Goal: Navigation & Orientation: Find specific page/section

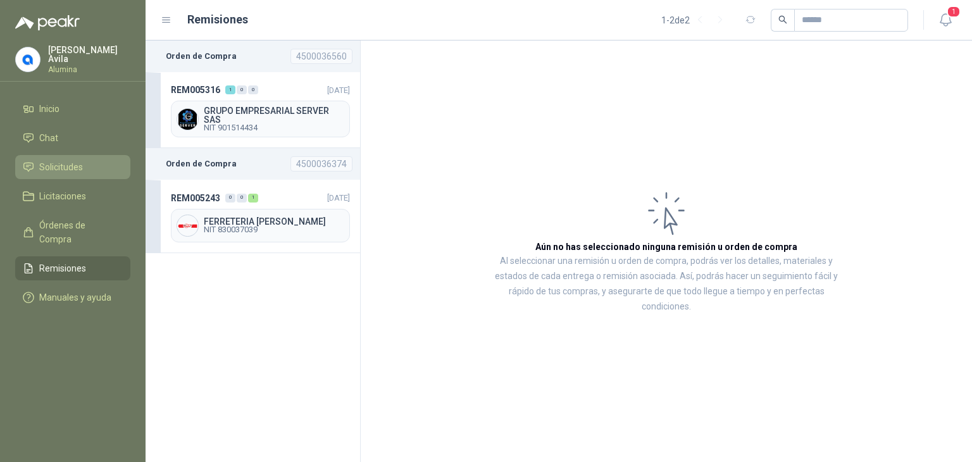
click at [66, 163] on span "Solicitudes" at bounding box center [61, 167] width 44 height 14
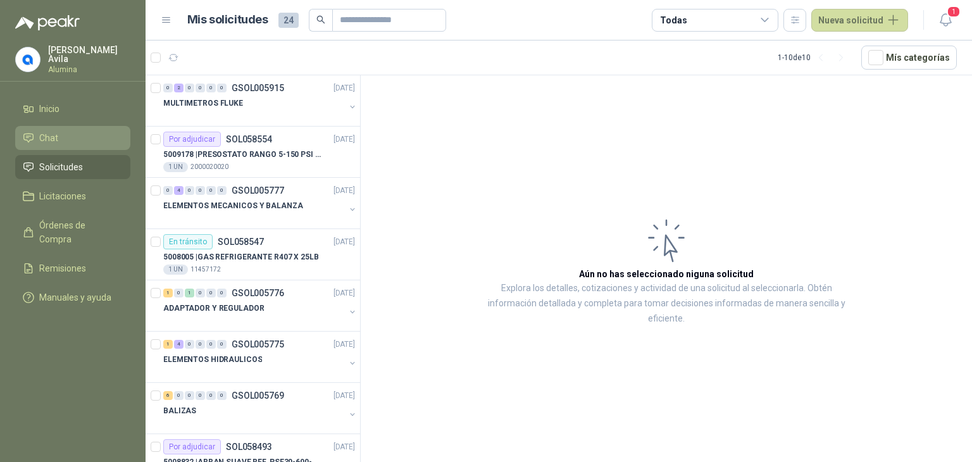
click at [53, 134] on span "Chat" at bounding box center [48, 138] width 19 height 14
